Goal: Task Accomplishment & Management: Use online tool/utility

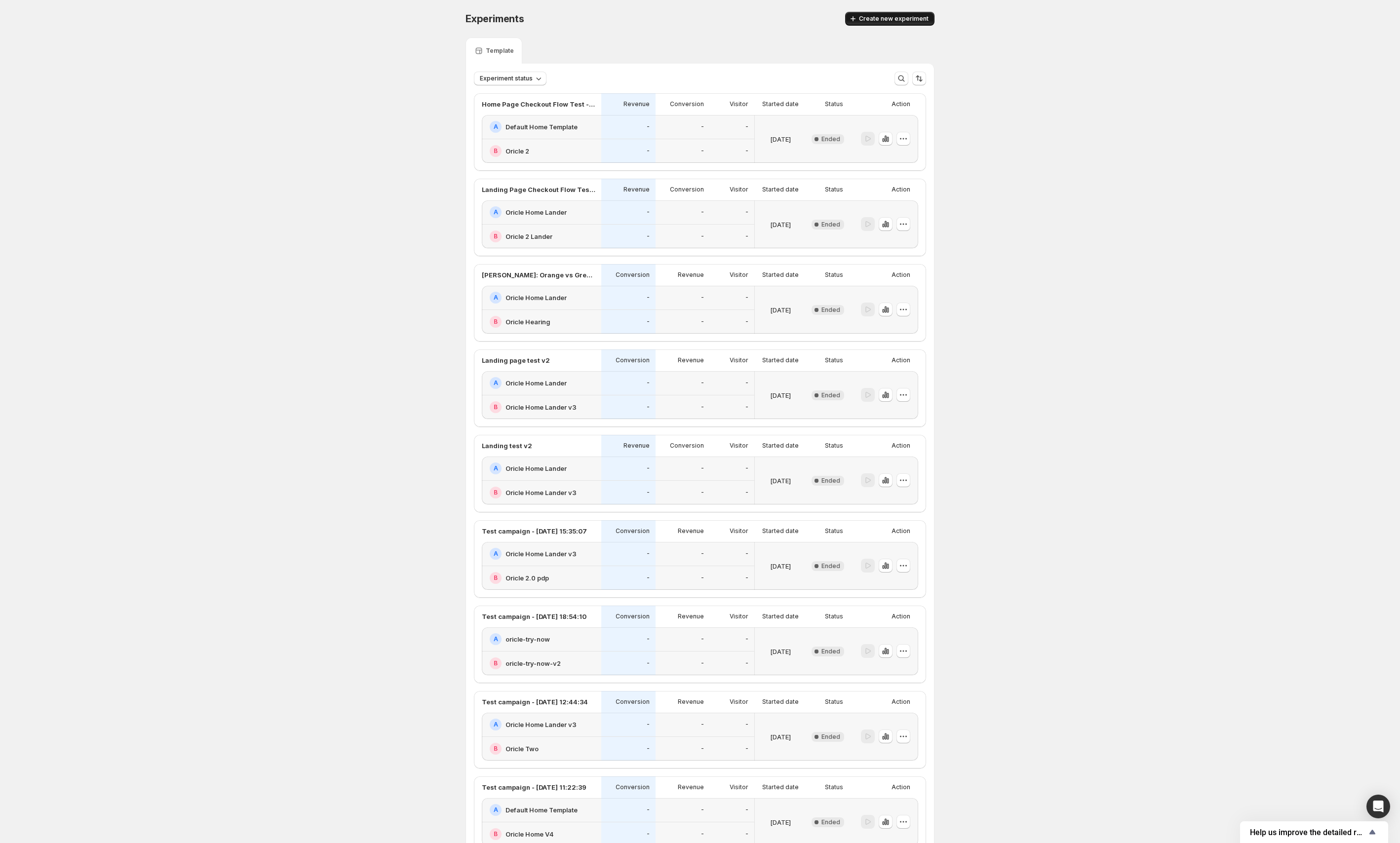
click at [901, 11] on div "Experiments. This page is ready Experiments Create new experiment" at bounding box center [699, 19] width 469 height 37
click at [896, 17] on span "Create new experiment" at bounding box center [893, 18] width 70 height 8
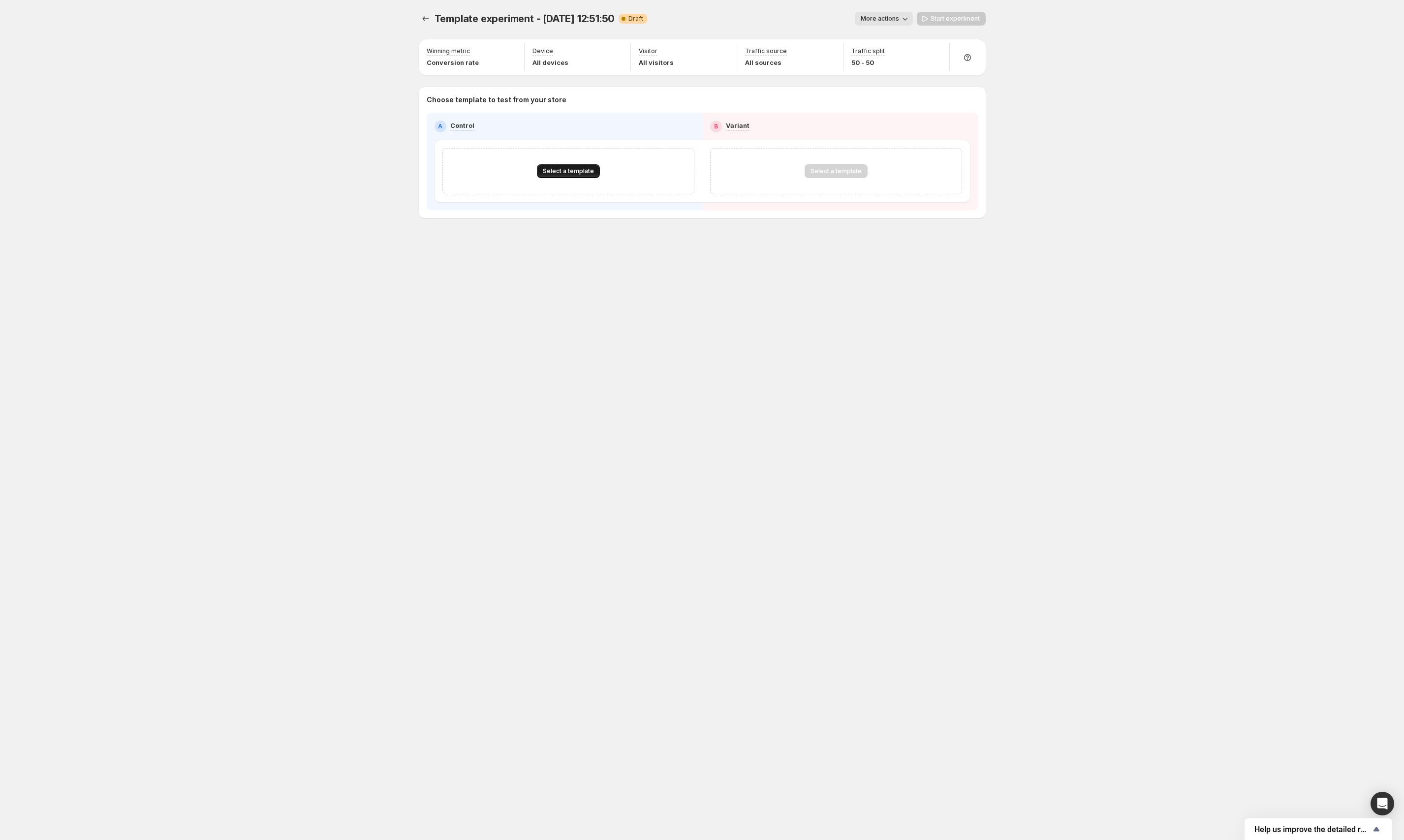
click at [557, 170] on span "Select a template" at bounding box center [568, 171] width 51 height 8
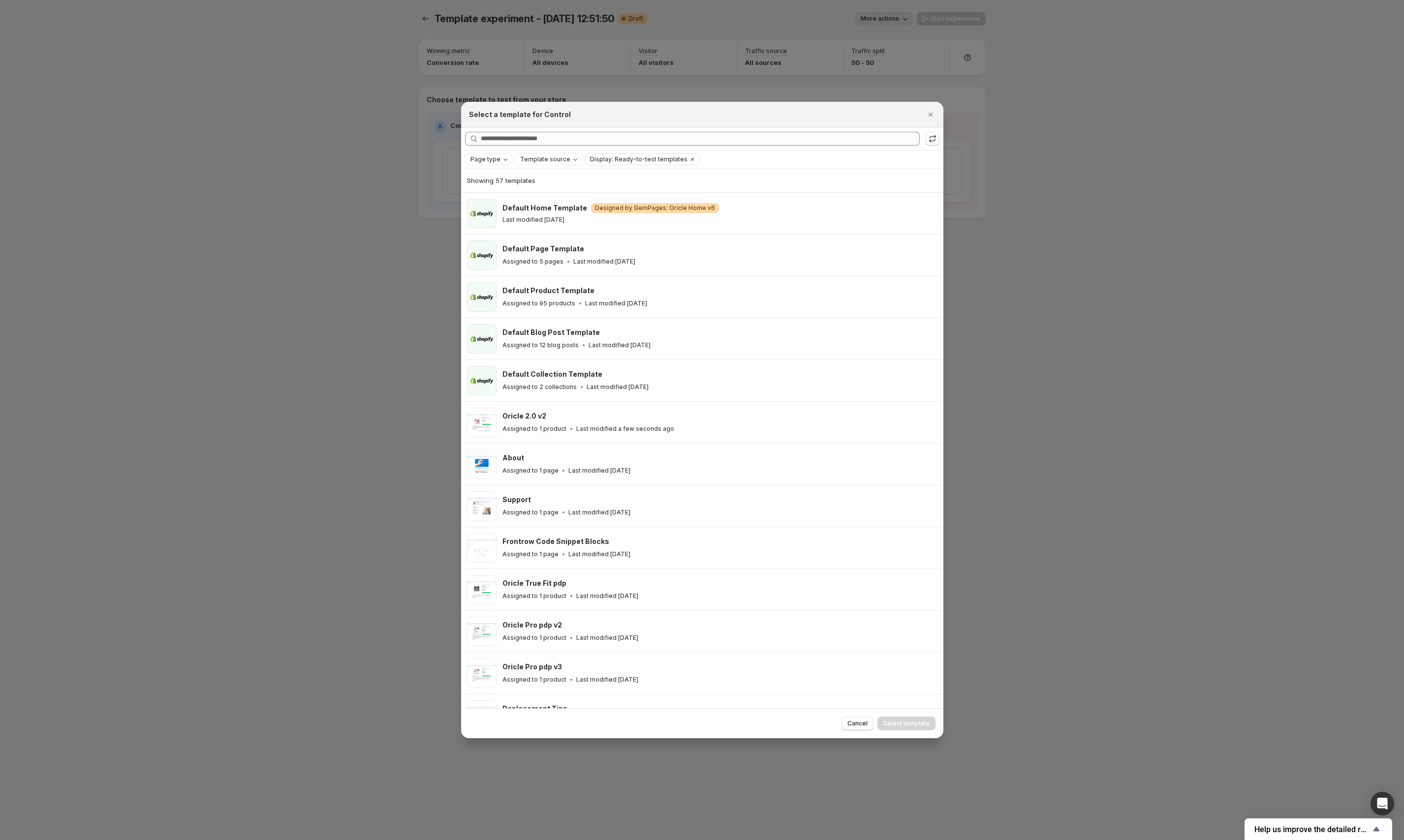
click at [577, 146] on div "Searching all templates" at bounding box center [702, 139] width 474 height 14
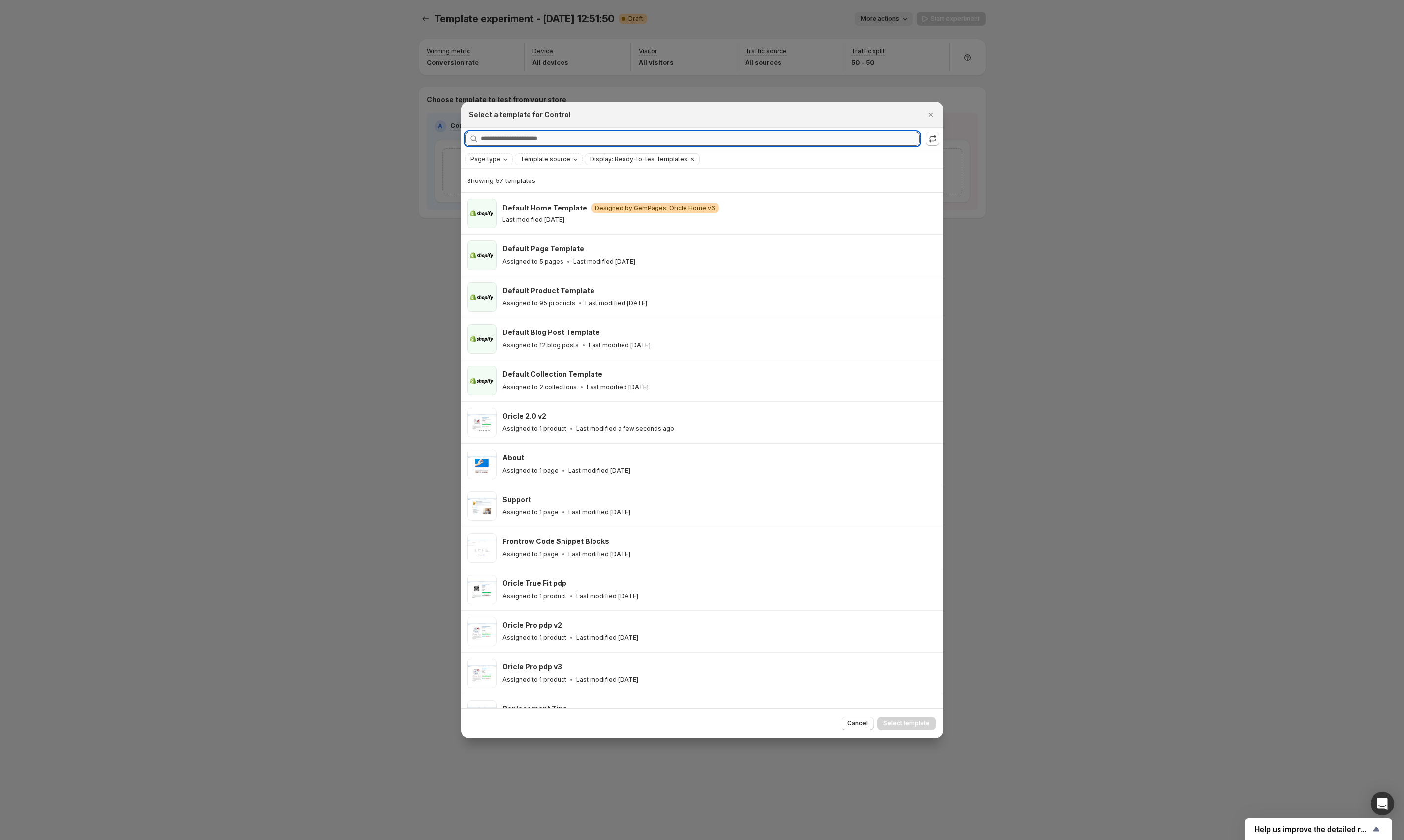
click at [582, 140] on input "Searching all templates" at bounding box center [701, 139] width 439 height 14
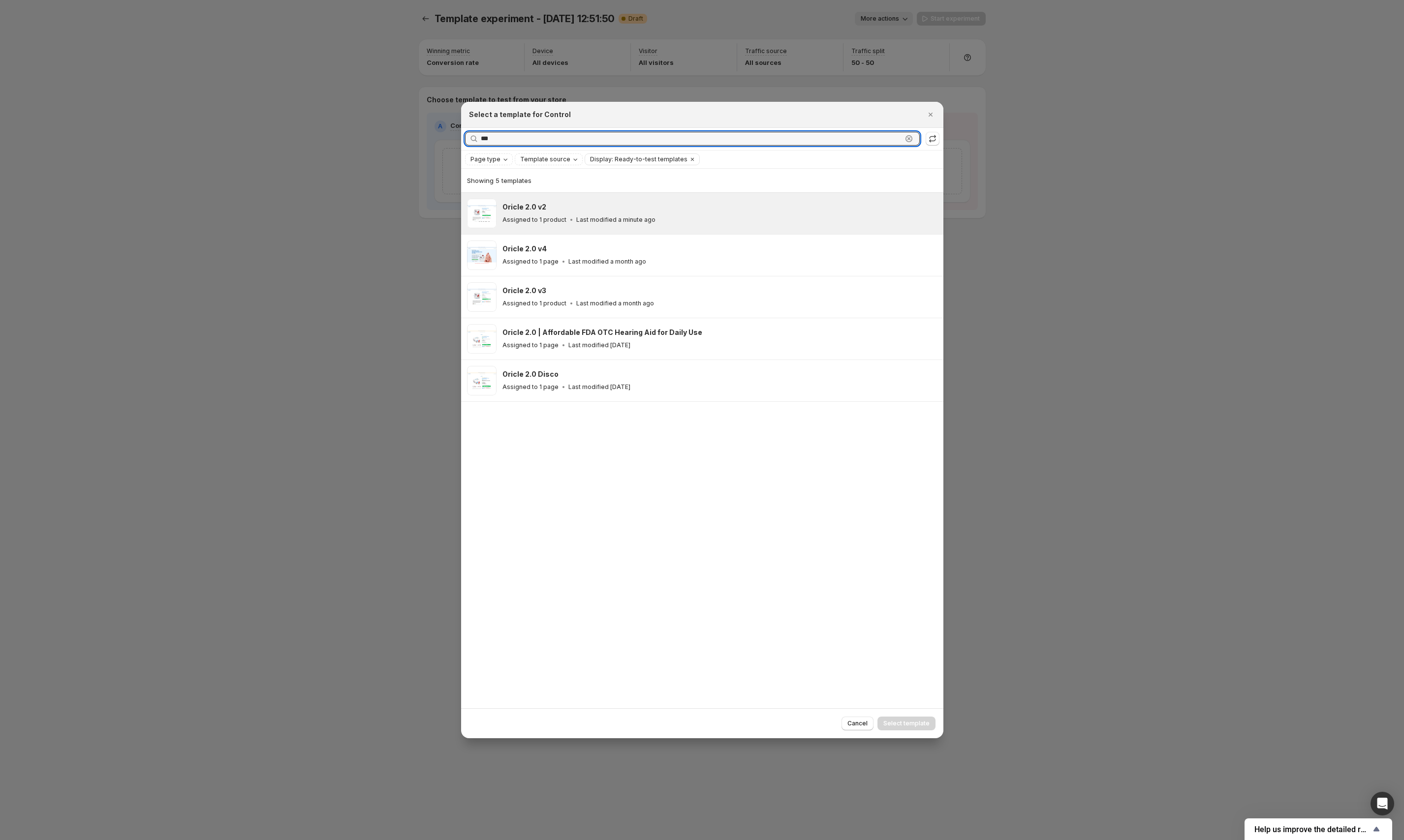
type input "***"
click at [580, 203] on div "Oricle 2.0 v2" at bounding box center [719, 207] width 432 height 10
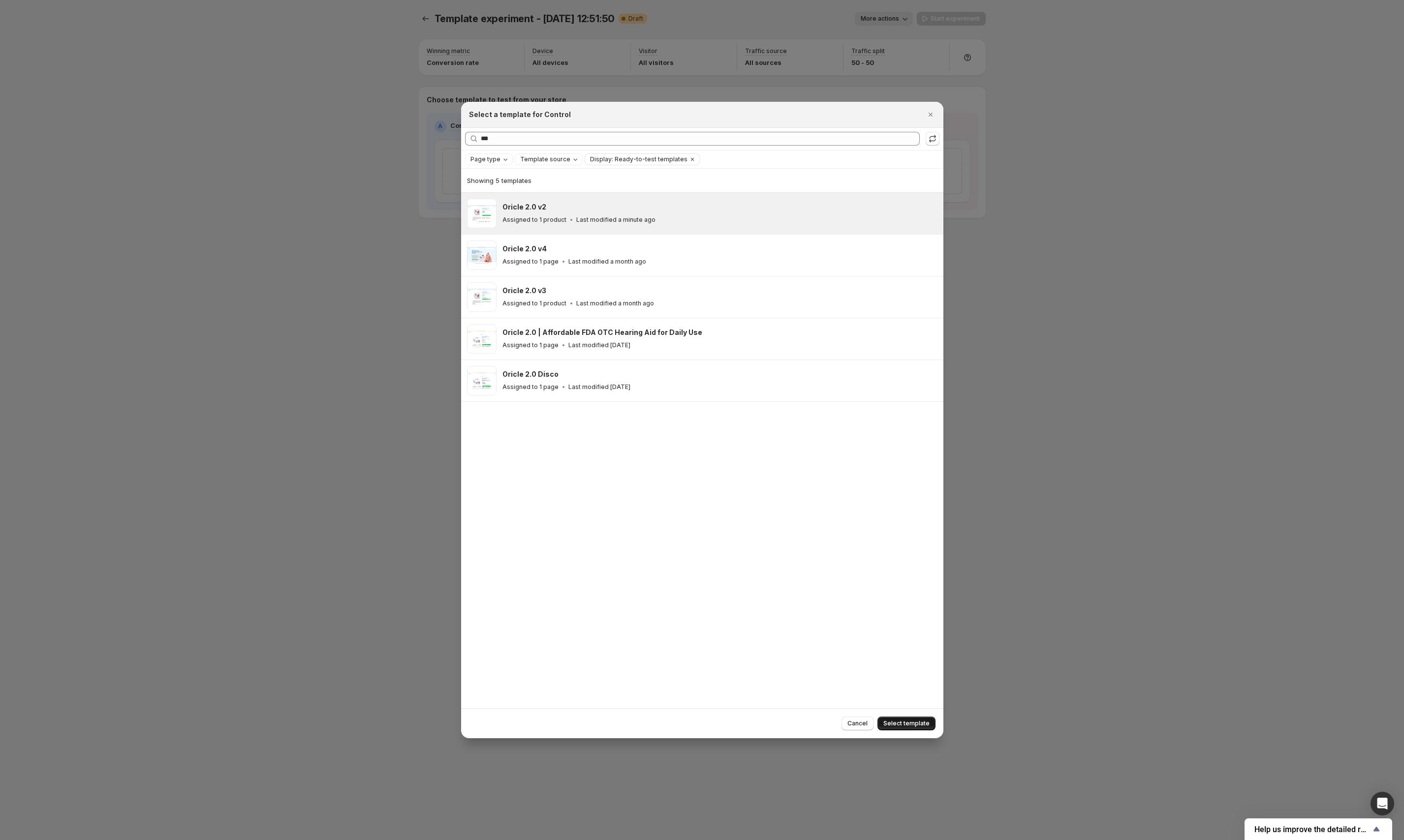
click at [913, 727] on span "Select template" at bounding box center [906, 723] width 46 height 8
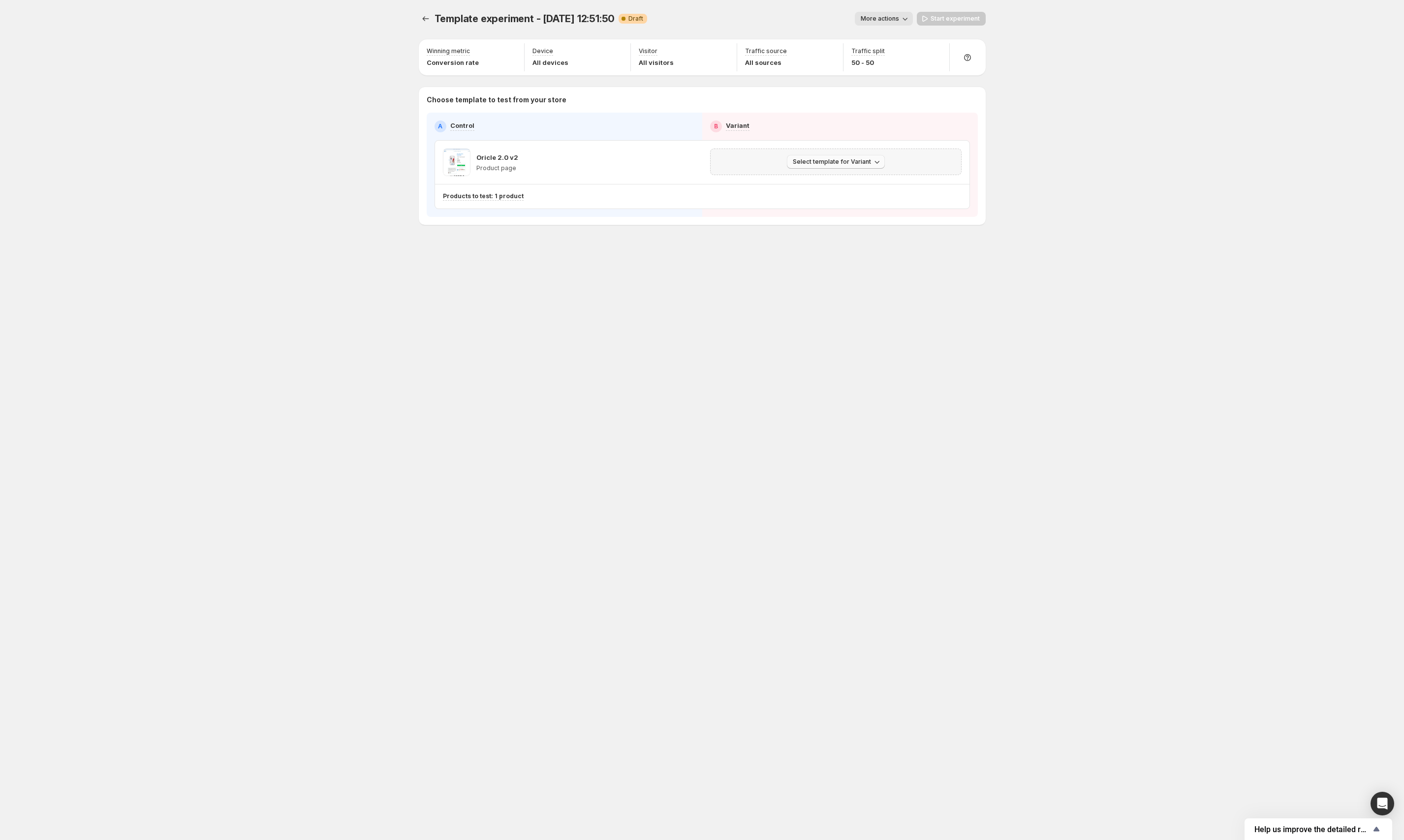
click at [817, 165] on span "Select template for Variant" at bounding box center [832, 162] width 78 height 8
click at [809, 180] on span "Select an existing template" at bounding box center [828, 182] width 83 height 8
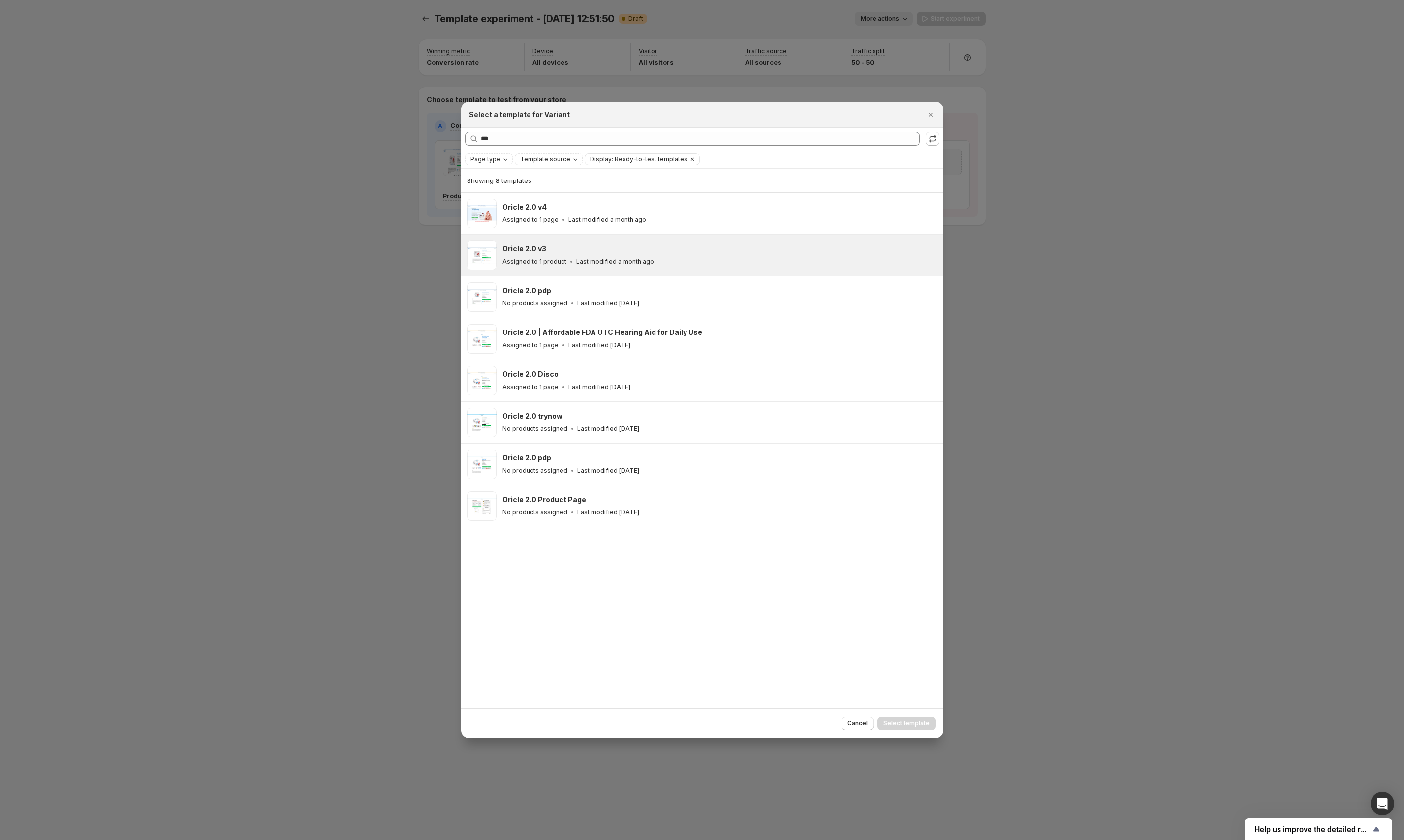
click at [631, 260] on p "Last modified a month ago" at bounding box center [615, 261] width 78 height 8
click at [921, 723] on span "Select template" at bounding box center [906, 723] width 46 height 8
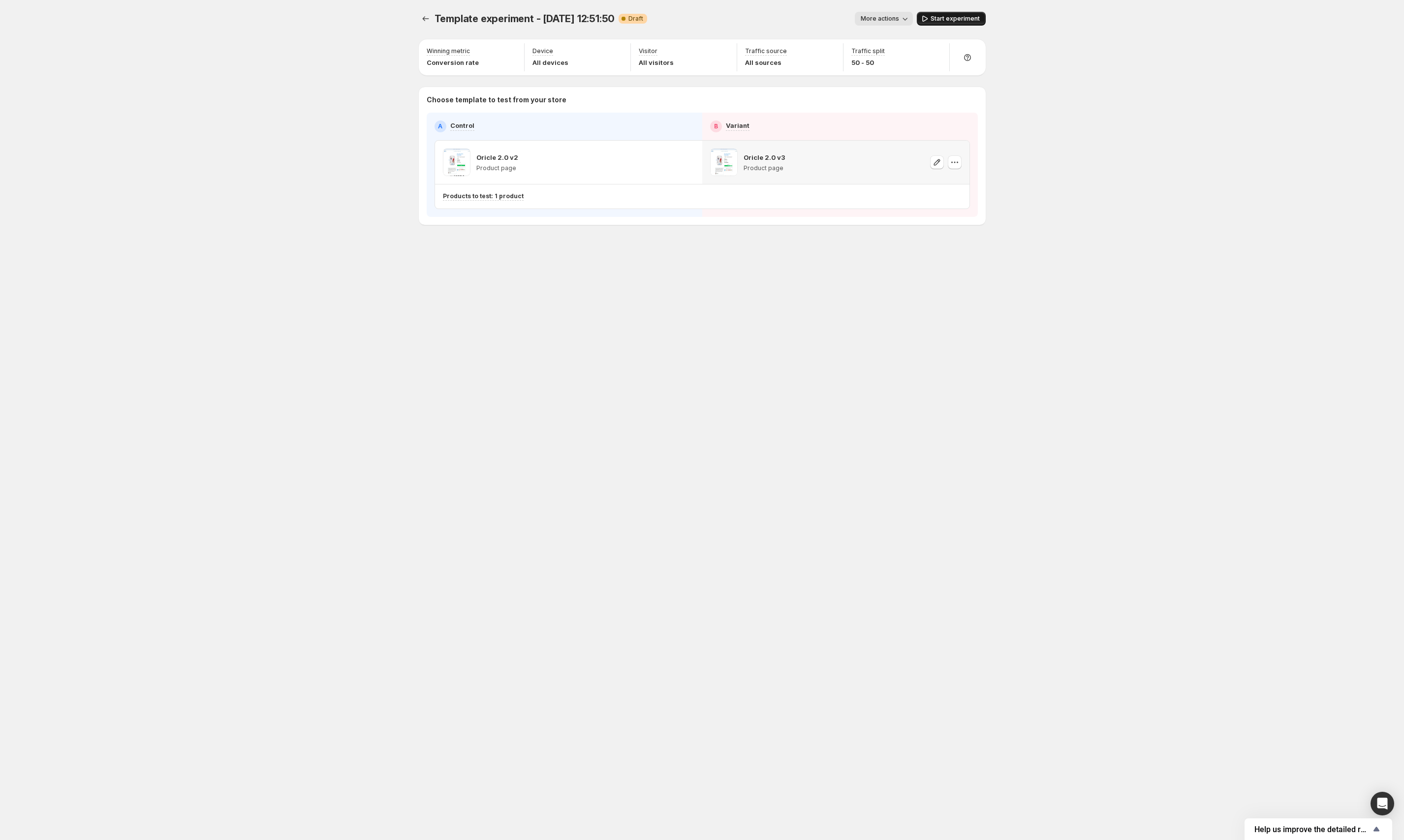
click at [968, 21] on span "Start experiment" at bounding box center [955, 18] width 49 height 8
click at [951, 161] on icon "button" at bounding box center [955, 162] width 10 height 10
click at [904, 164] on div "Oricle 2.0 v3 Product page" at bounding box center [836, 162] width 251 height 28
click at [893, 165] on div "Oricle 2.0 v3 Product page" at bounding box center [836, 162] width 251 height 28
click at [930, 160] on button "button" at bounding box center [937, 162] width 14 height 14
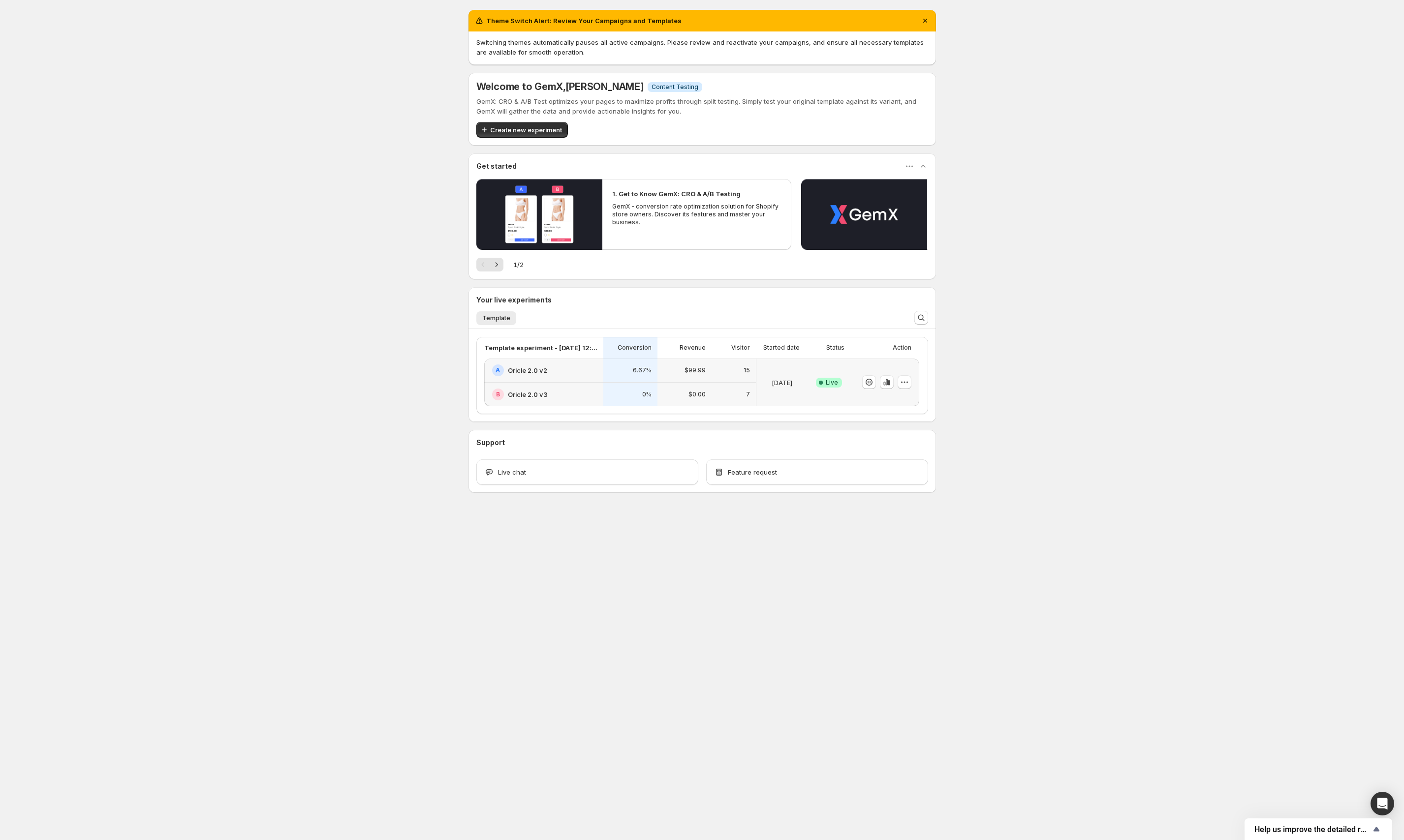
click at [701, 385] on div "$0.00" at bounding box center [684, 394] width 54 height 24
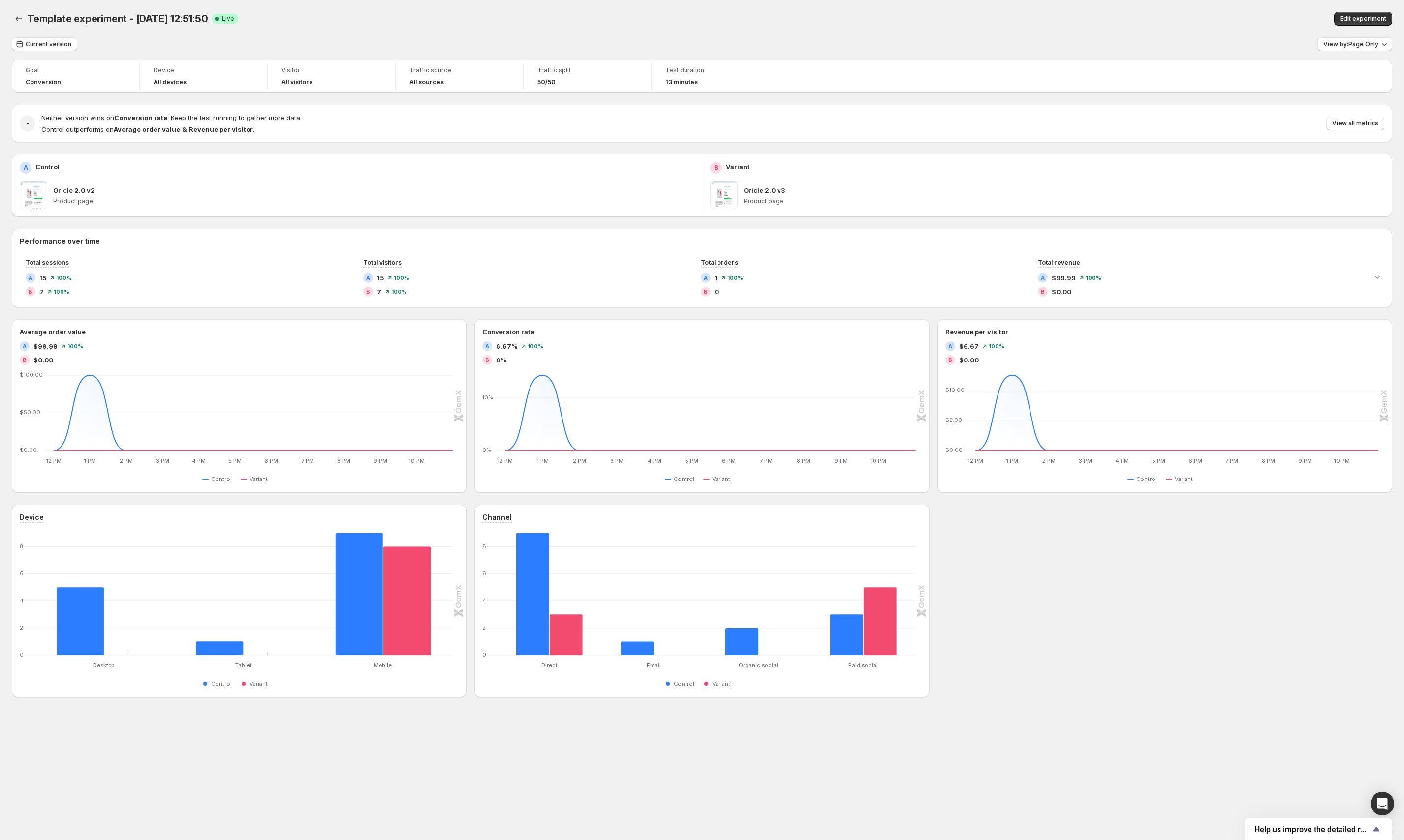
click at [739, 100] on div "Goal Conversion Device All devices Visitor All visitors Traffic source All sour…" at bounding box center [701, 378] width 1380 height 638
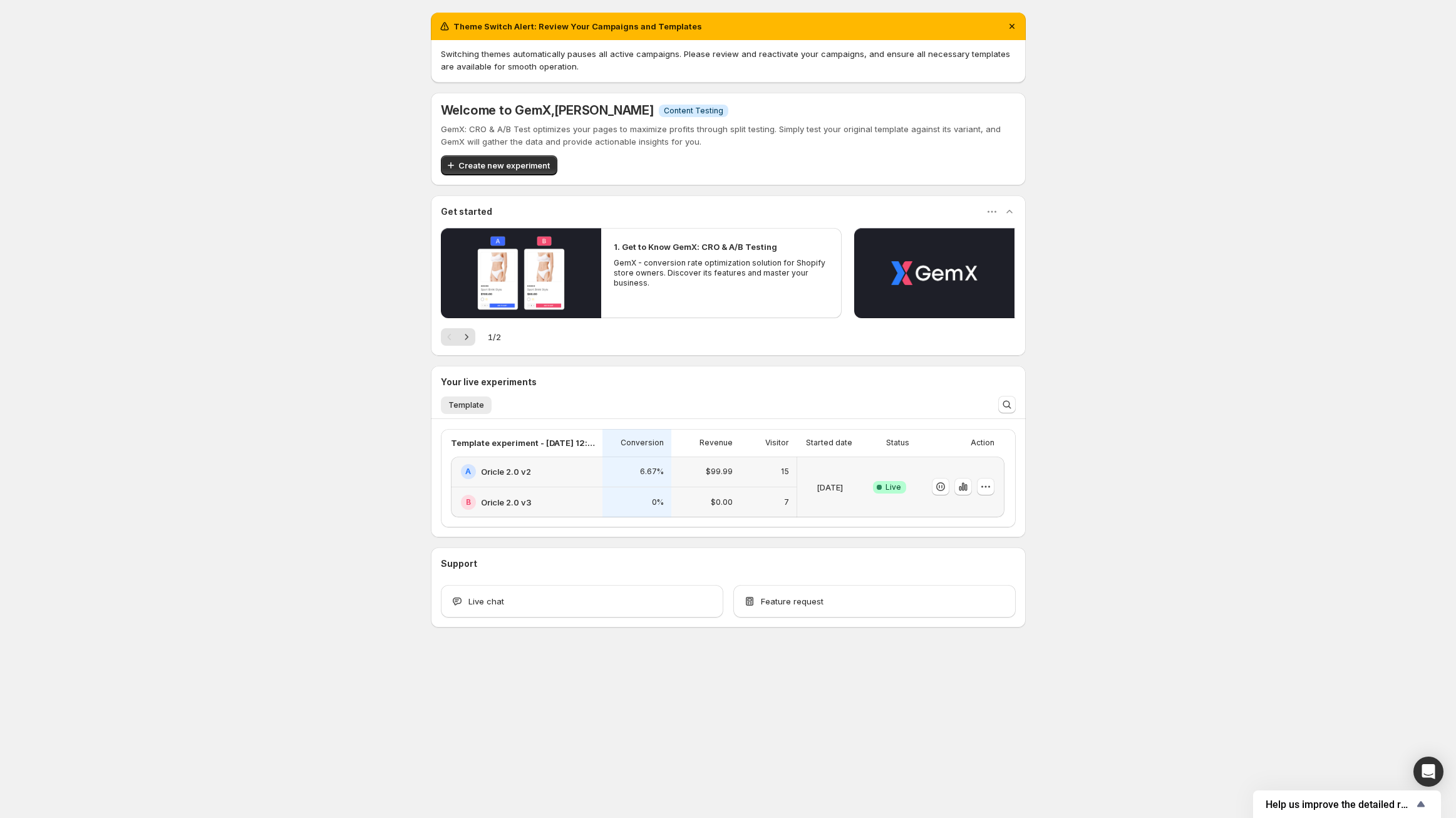
click at [750, 488] on div "7" at bounding box center [768, 502] width 56 height 31
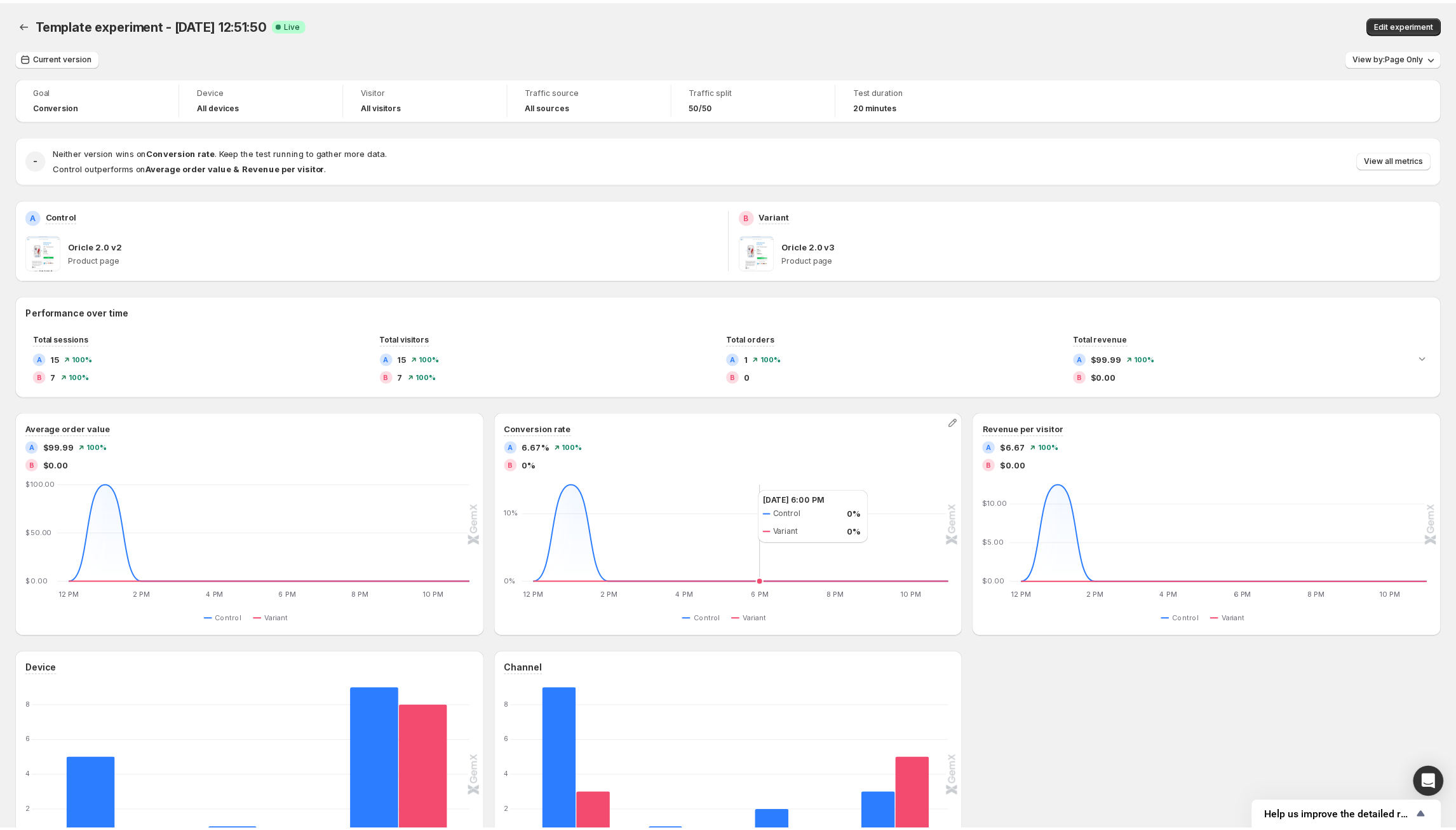
scroll to position [141, 0]
